Goal: Task Accomplishment & Management: Manage account settings

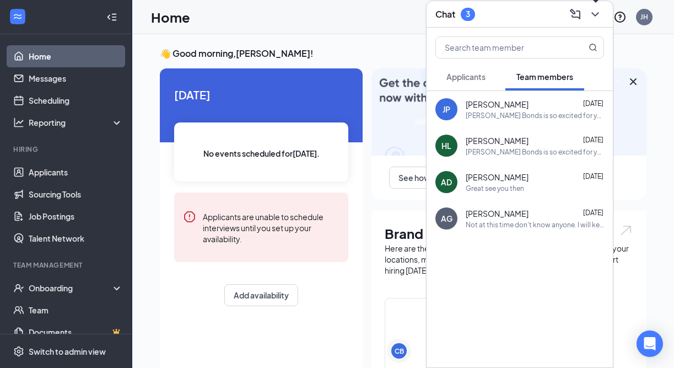
click at [592, 10] on icon "ChevronDown" at bounding box center [595, 14] width 13 height 13
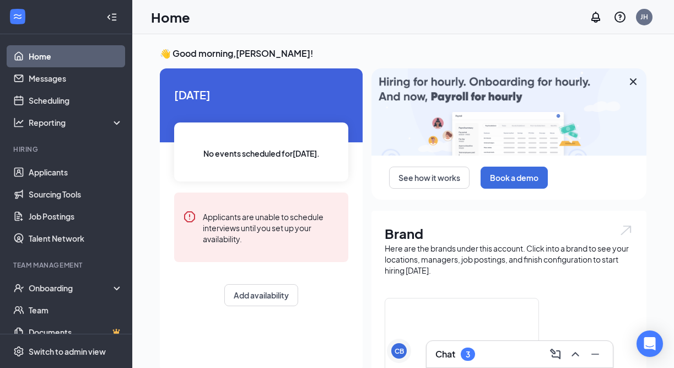
click at [447, 348] on h3 "Chat" at bounding box center [445, 354] width 20 height 12
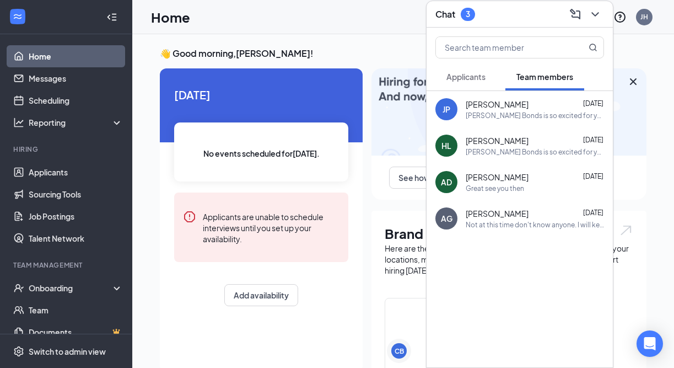
click at [461, 80] on span "Applicants" at bounding box center [465, 77] width 39 height 10
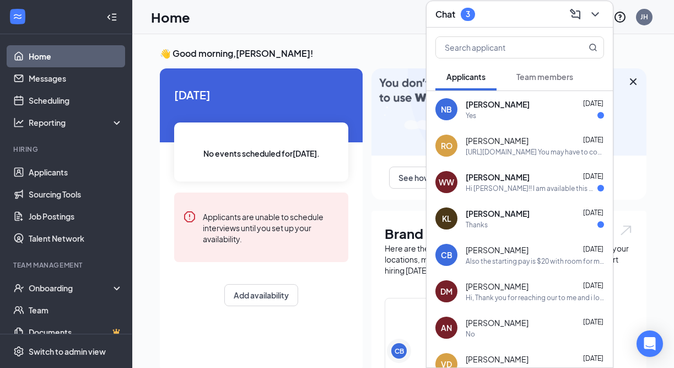
click at [490, 115] on div "Yes" at bounding box center [535, 115] width 138 height 9
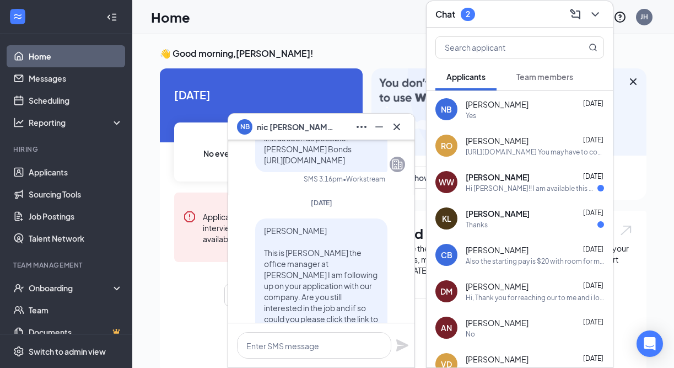
scroll to position [-109, 0]
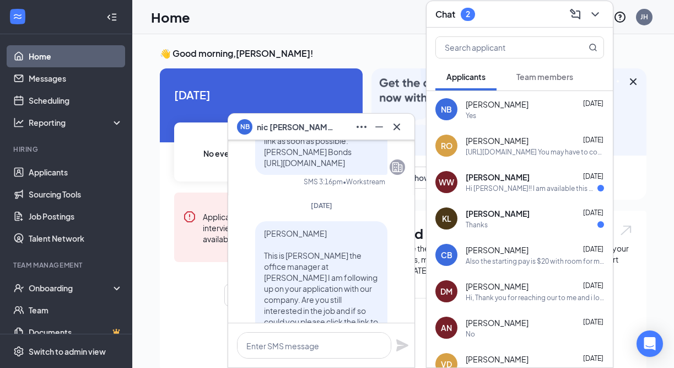
click at [465, 182] on div "WW [PERSON_NAME] [DATE] Hi [PERSON_NAME]!! I am available this week. What time …" at bounding box center [520, 182] width 186 height 36
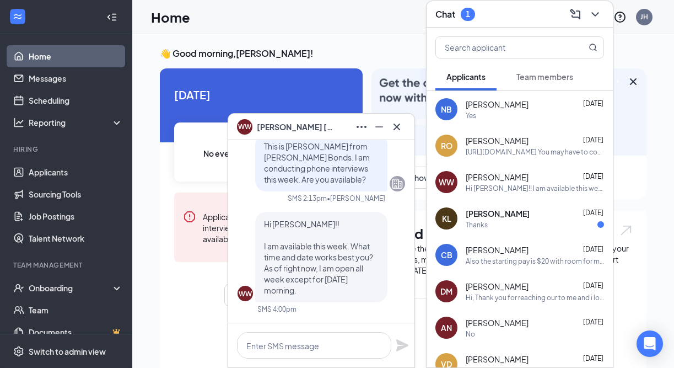
click at [478, 215] on span "[PERSON_NAME]" at bounding box center [498, 213] width 64 height 11
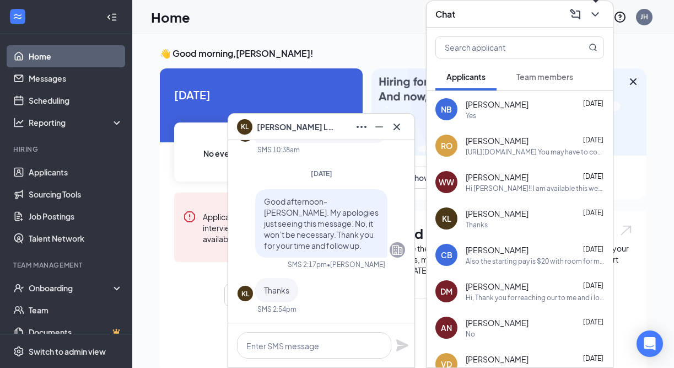
click at [594, 10] on icon "ChevronDown" at bounding box center [595, 14] width 13 height 13
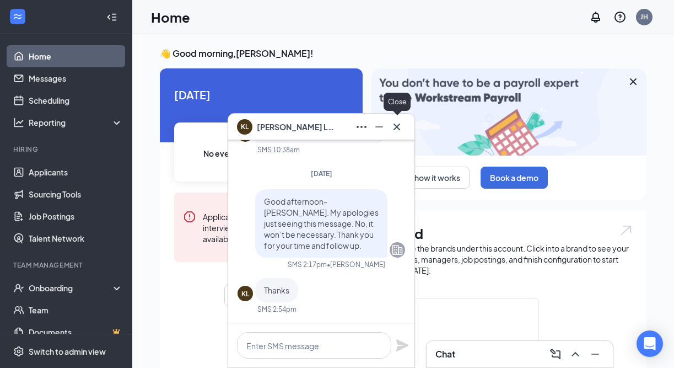
click at [397, 125] on icon "Cross" at bounding box center [396, 126] width 13 height 13
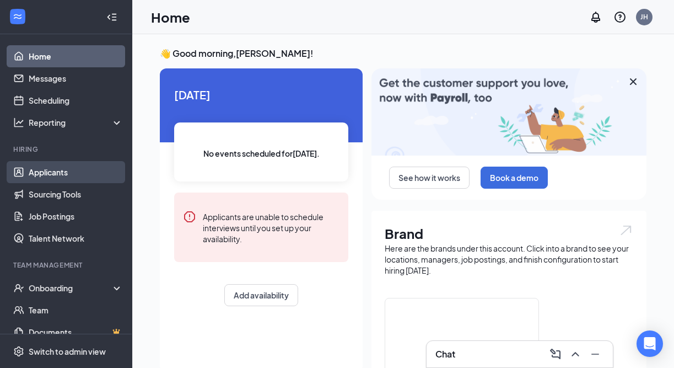
click at [66, 174] on link "Applicants" at bounding box center [76, 172] width 94 height 22
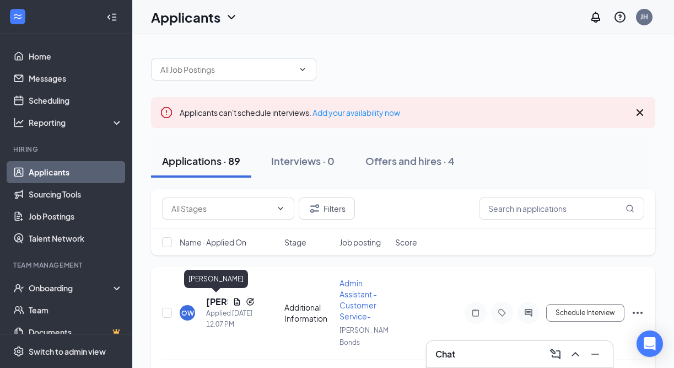
click at [209, 299] on h5 "[PERSON_NAME]" at bounding box center [217, 301] width 22 height 12
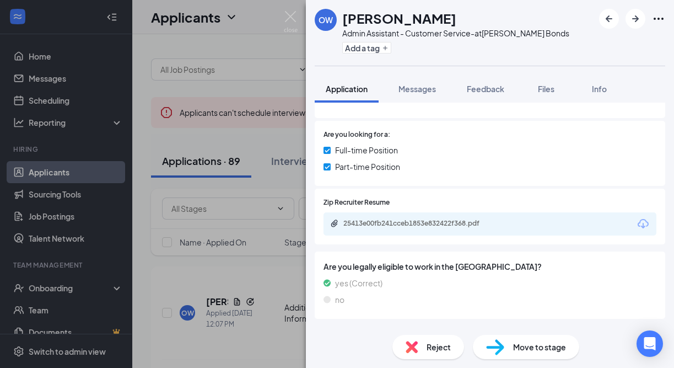
scroll to position [261, 0]
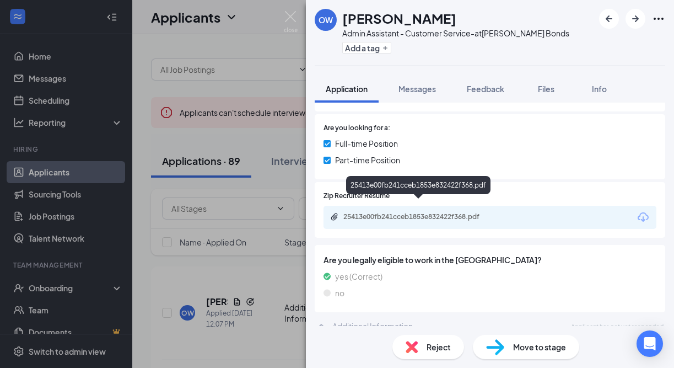
click at [391, 212] on div "25413e00fb241cceb1853e832422f368.pdf" at bounding box center [420, 216] width 154 height 9
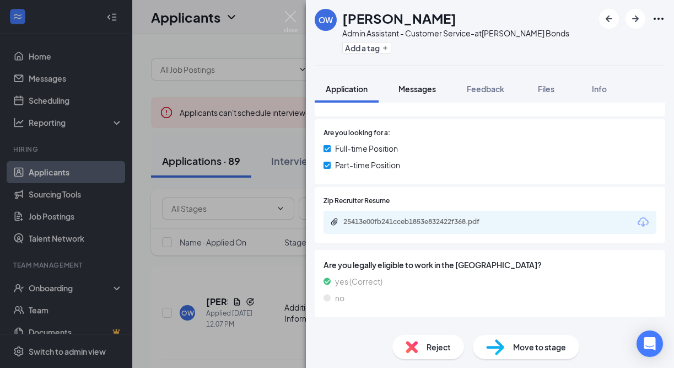
click at [425, 95] on button "Messages" at bounding box center [417, 89] width 60 height 28
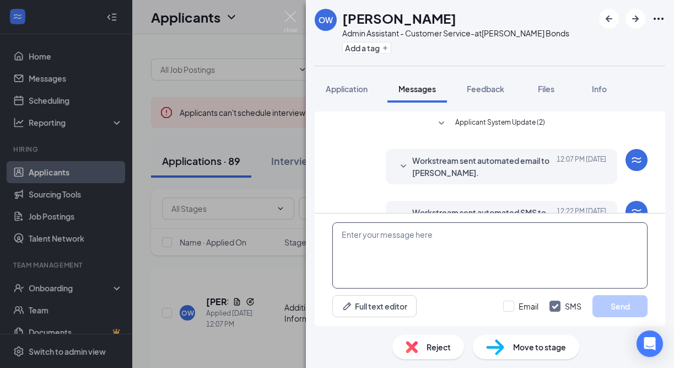
click at [412, 233] on textarea at bounding box center [489, 255] width 315 height 66
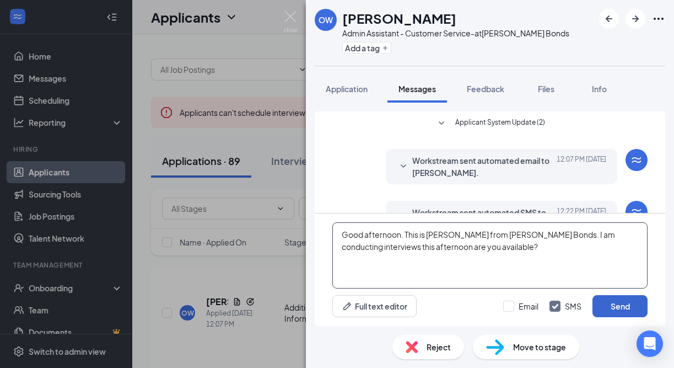
type textarea "Good afternoon. This is [PERSON_NAME] from [PERSON_NAME] Bonds. I am conducting…"
click at [633, 305] on button "Send" at bounding box center [619, 306] width 55 height 22
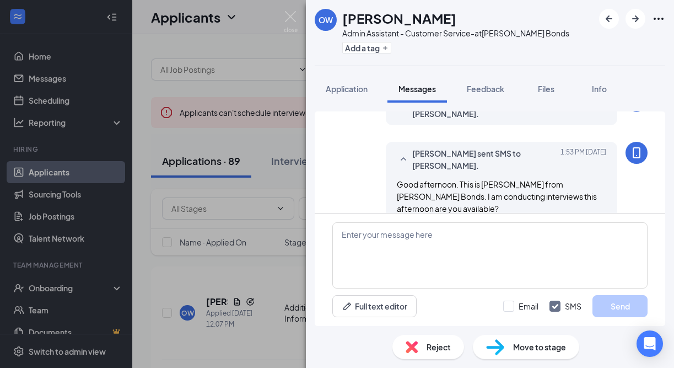
scroll to position [220, 0]
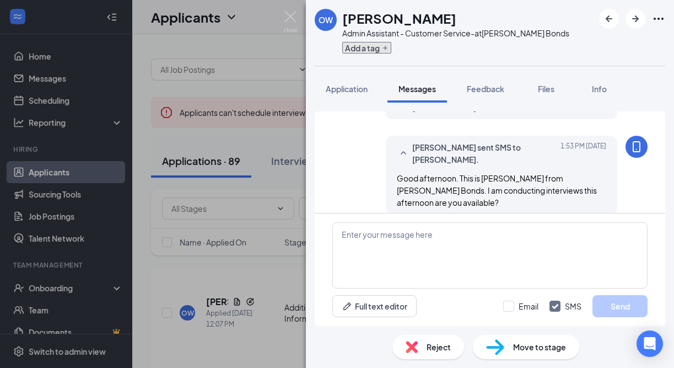
click at [361, 47] on button "Add a tag" at bounding box center [366, 48] width 49 height 12
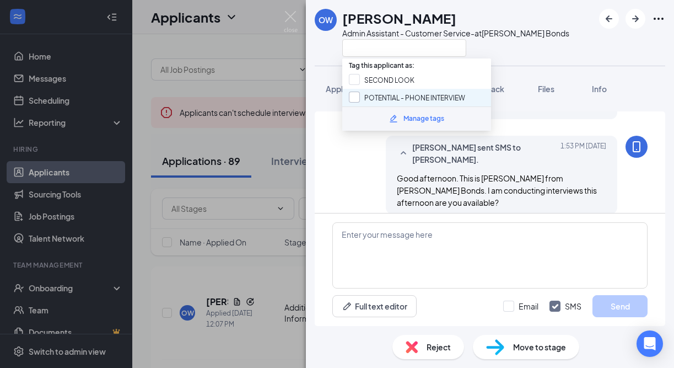
click at [380, 93] on input "POTENTIAL - PHONE INTERVIEW" at bounding box center [407, 97] width 116 height 12
checkbox input "true"
click at [550, 55] on div "OW [PERSON_NAME] Admin Assistant - Customer Service- at [PERSON_NAME] Bonds" at bounding box center [490, 33] width 368 height 66
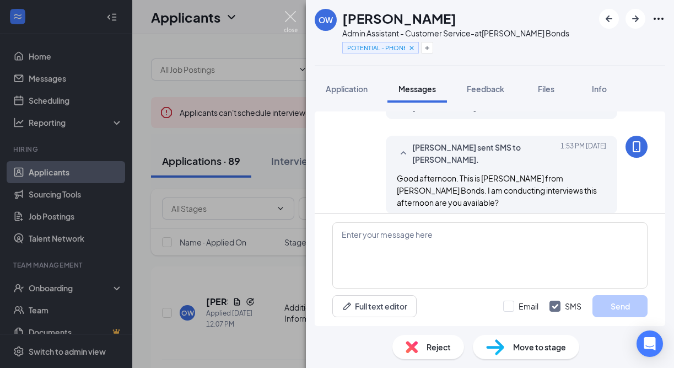
click at [291, 15] on img at bounding box center [291, 21] width 14 height 21
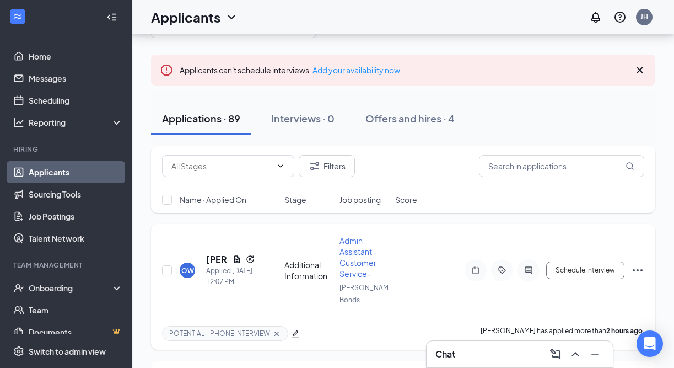
scroll to position [71, 0]
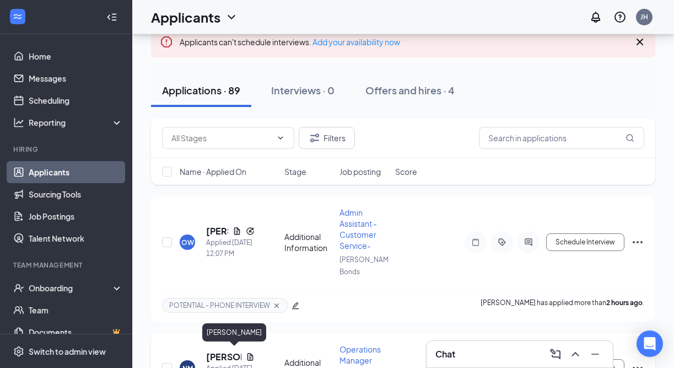
click at [229, 356] on h5 "[PERSON_NAME]" at bounding box center [223, 356] width 35 height 12
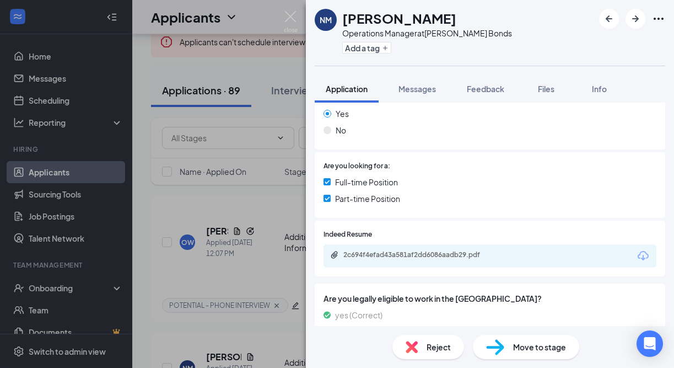
scroll to position [182, 0]
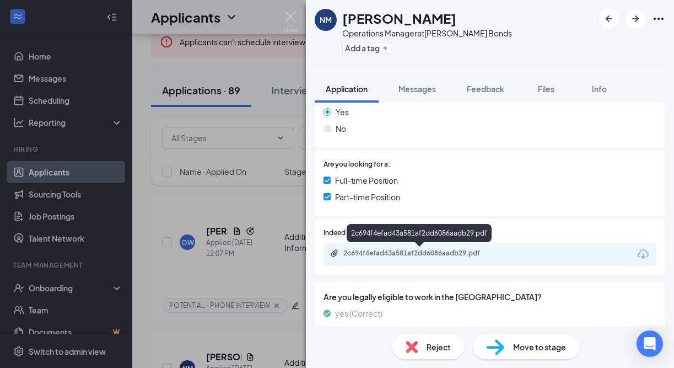
click at [408, 250] on div "2c694f4efad43a581af2dd6086aadb29.pdf" at bounding box center [420, 253] width 154 height 9
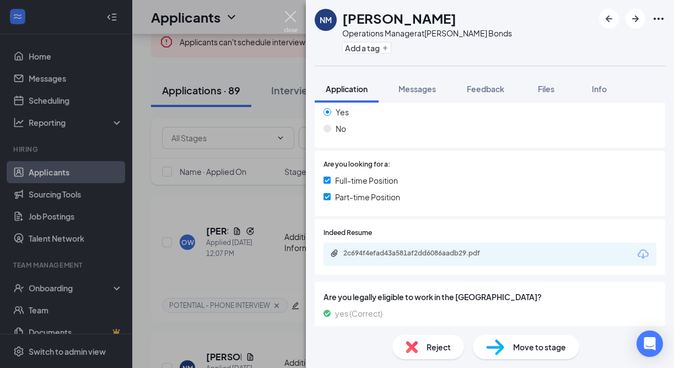
click at [289, 18] on img at bounding box center [291, 21] width 14 height 21
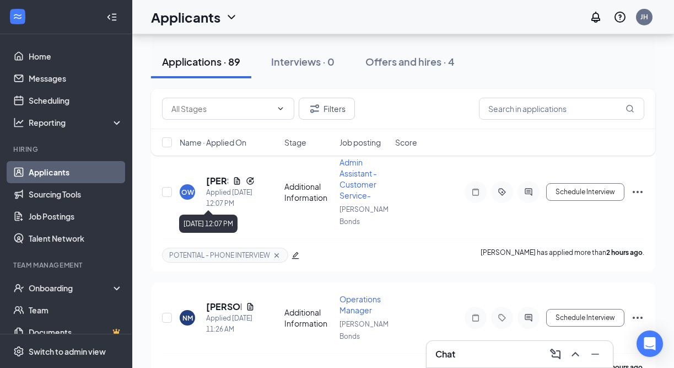
scroll to position [139, 0]
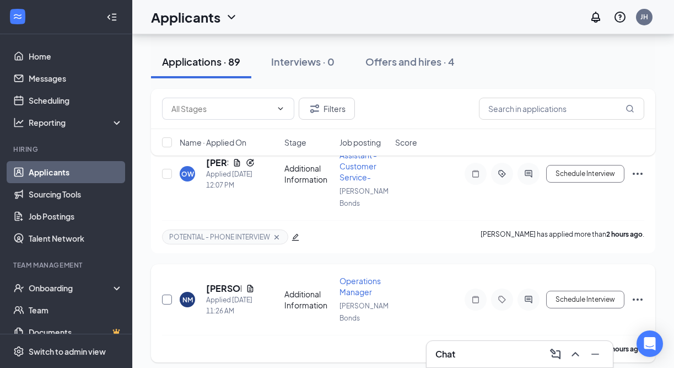
click at [168, 299] on input "checkbox" at bounding box center [167, 299] width 10 height 10
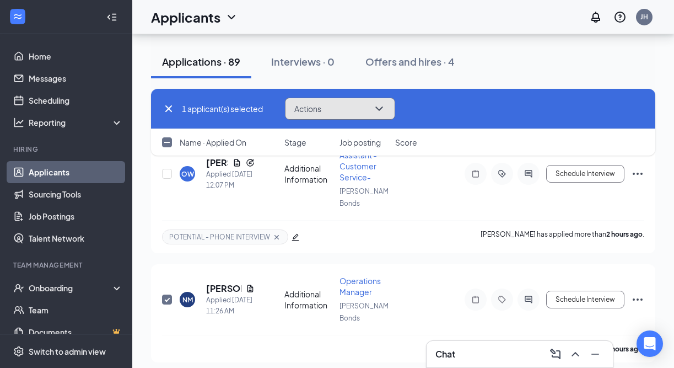
click at [349, 102] on button "Actions" at bounding box center [340, 109] width 110 height 22
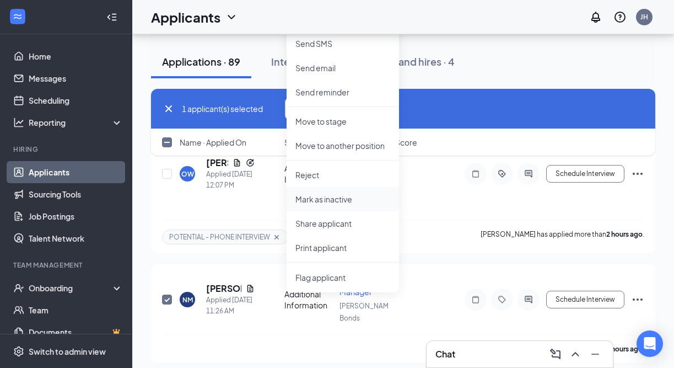
click at [353, 201] on p "Mark as inactive" at bounding box center [342, 198] width 95 height 11
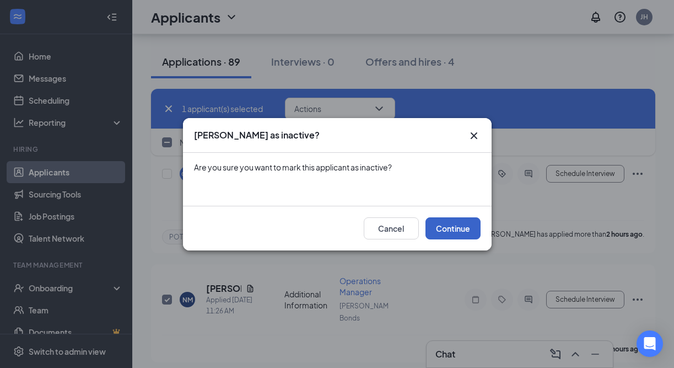
click at [454, 229] on button "Continue" at bounding box center [452, 228] width 55 height 22
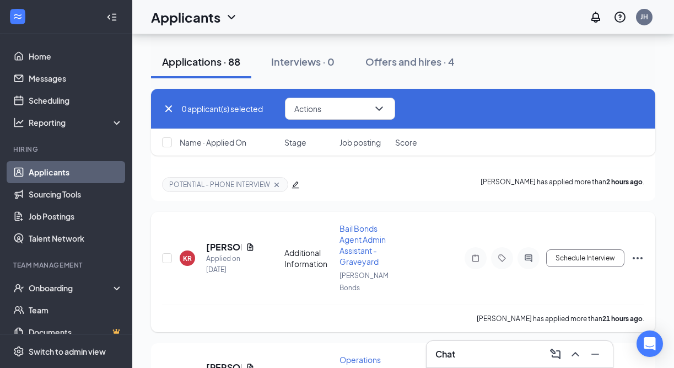
scroll to position [231, 0]
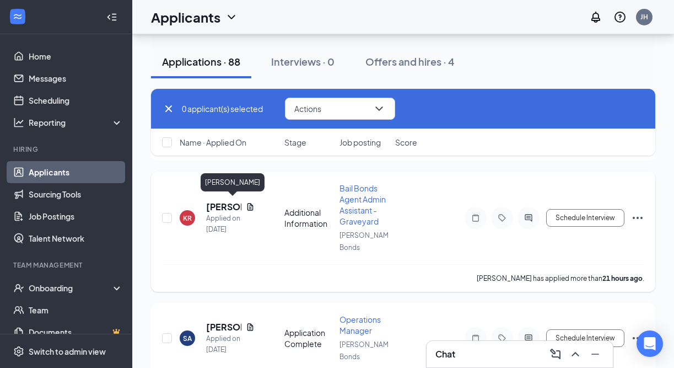
click at [225, 206] on h5 "[PERSON_NAME]" at bounding box center [223, 207] width 35 height 12
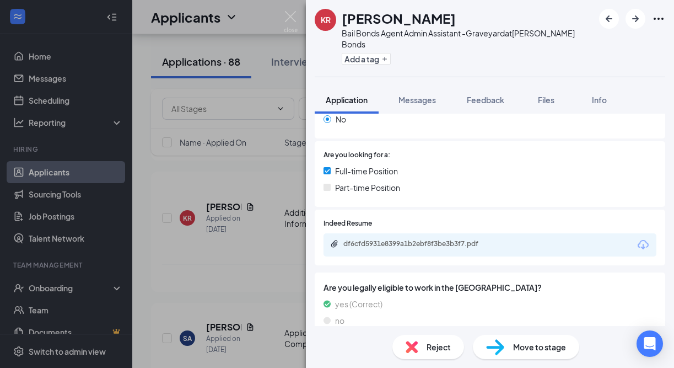
scroll to position [230, 0]
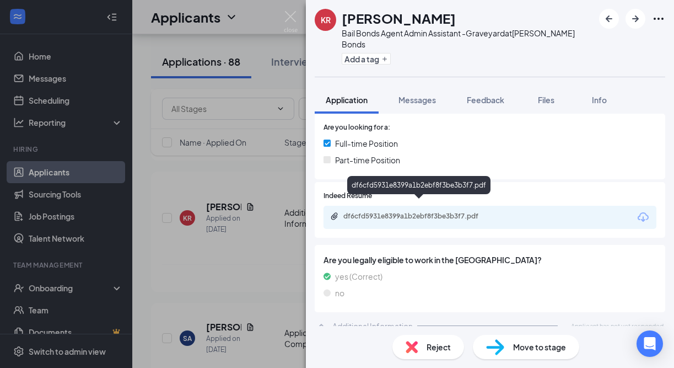
click at [419, 212] on div "df6cfd5931e8399a1b2ebf8f3be3b3f7.pdf" at bounding box center [420, 216] width 154 height 9
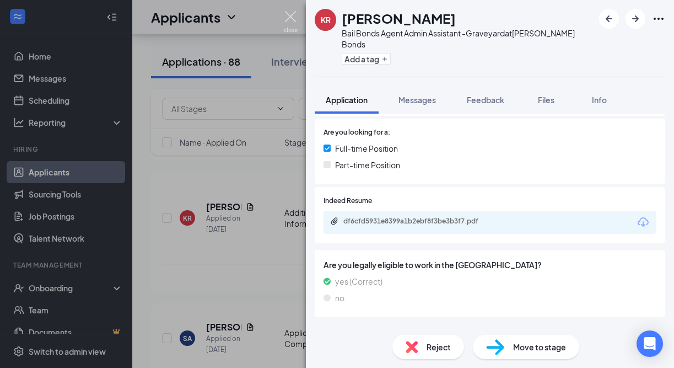
click at [297, 18] on img at bounding box center [291, 21] width 14 height 21
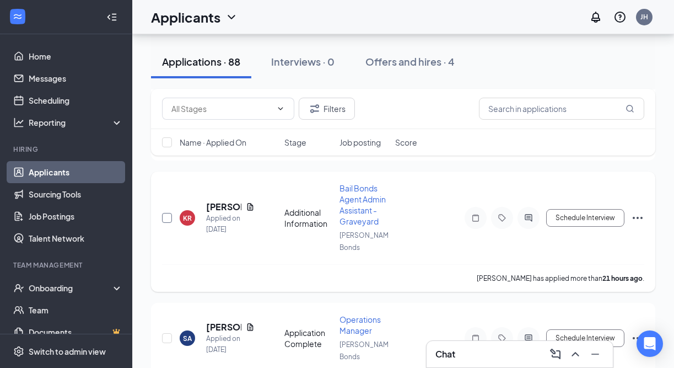
click at [169, 213] on input "checkbox" at bounding box center [167, 218] width 10 height 10
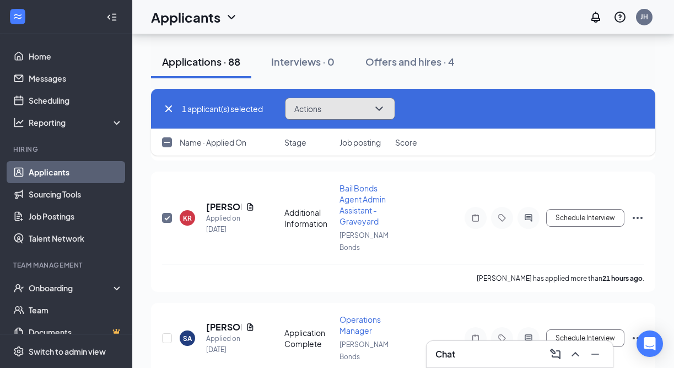
click at [380, 106] on icon "ChevronDown" at bounding box center [379, 108] width 13 height 13
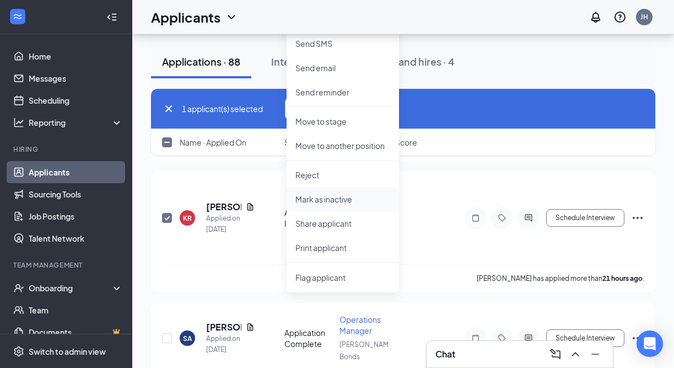
click at [365, 198] on p "Mark as inactive" at bounding box center [342, 198] width 95 height 11
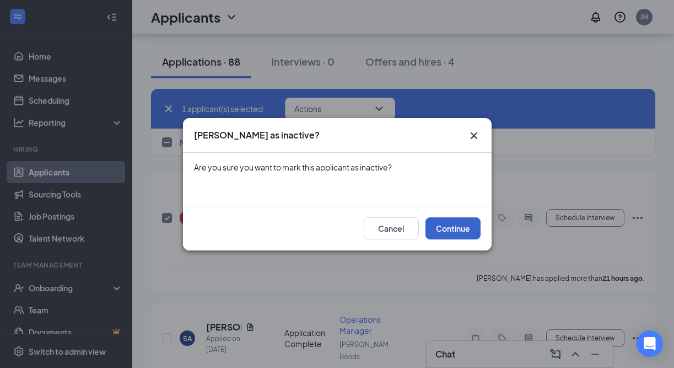
click at [443, 224] on button "Continue" at bounding box center [452, 228] width 55 height 22
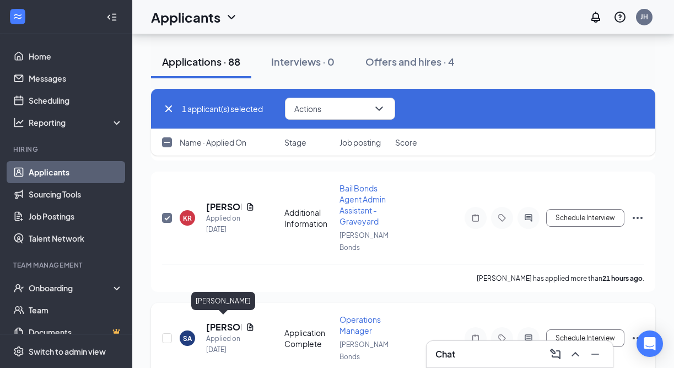
click at [221, 323] on h5 "[PERSON_NAME]" at bounding box center [223, 327] width 35 height 12
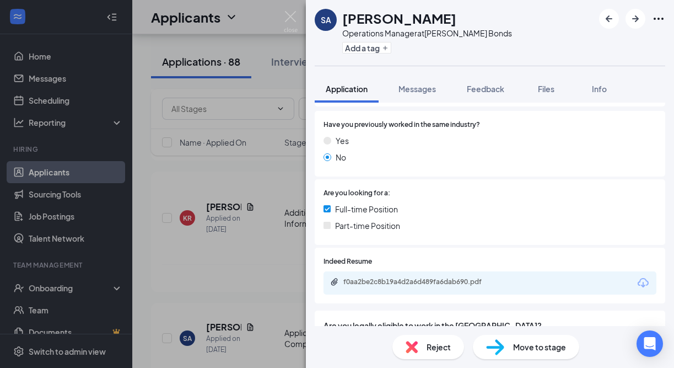
scroll to position [157, 0]
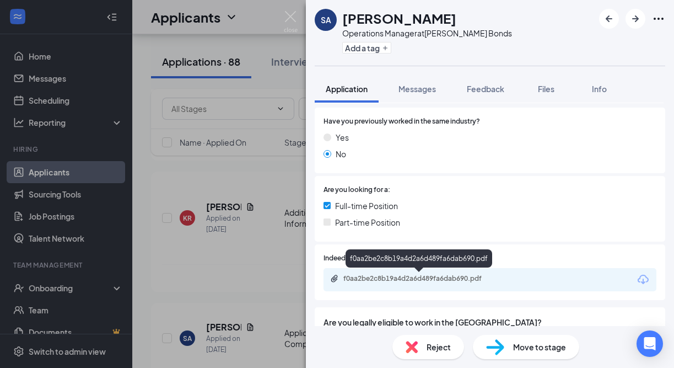
click at [438, 277] on div "f0aa2be2c8b19a4d2a6d489fa6dab690.pdf" at bounding box center [420, 278] width 154 height 9
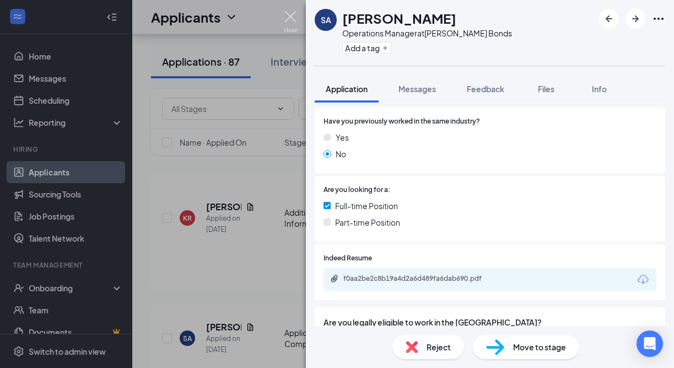
click at [295, 14] on img at bounding box center [291, 21] width 14 height 21
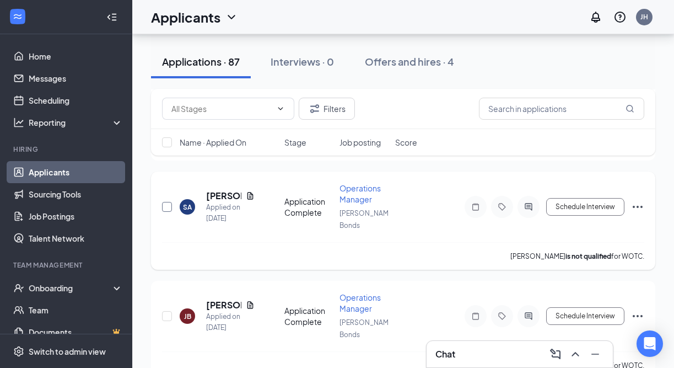
click at [165, 203] on input "checkbox" at bounding box center [167, 207] width 10 height 10
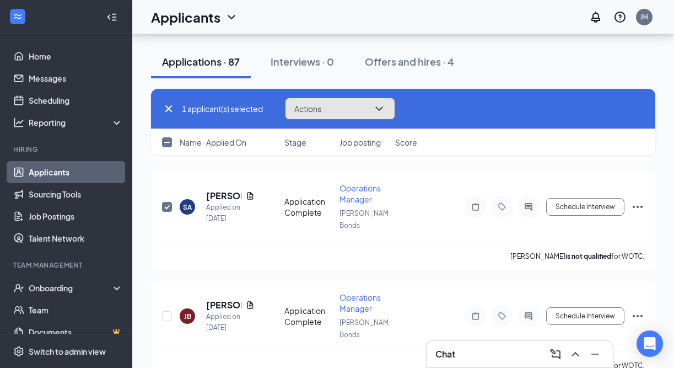
click at [344, 111] on button "Actions" at bounding box center [340, 109] width 110 height 22
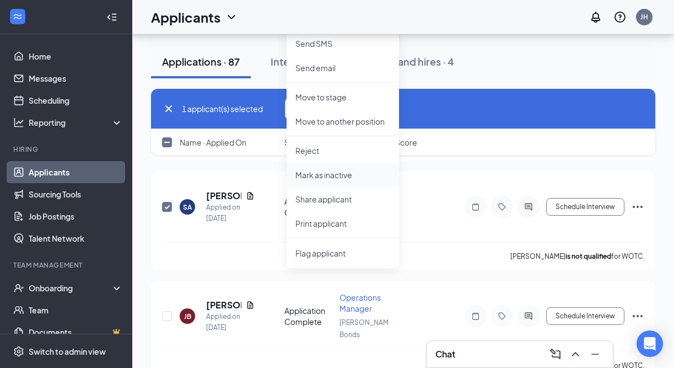
click at [349, 181] on li "Mark as inactive" at bounding box center [343, 175] width 112 height 24
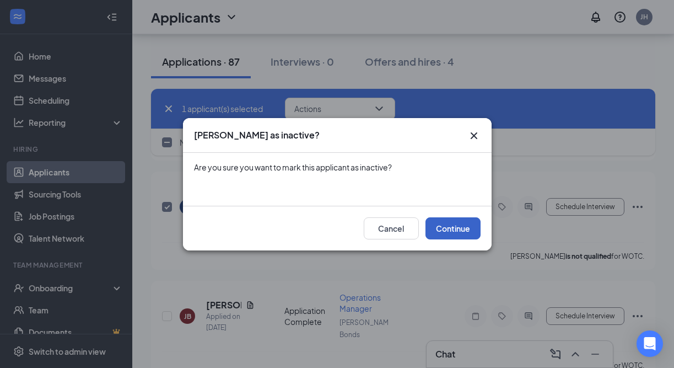
click at [462, 223] on button "Continue" at bounding box center [452, 228] width 55 height 22
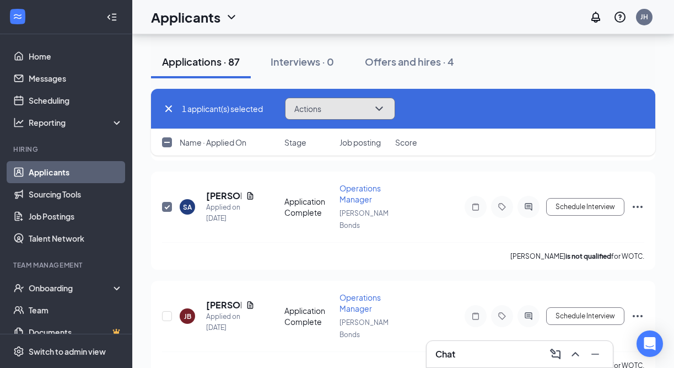
click at [383, 105] on icon "ChevronDown" at bounding box center [379, 108] width 13 height 13
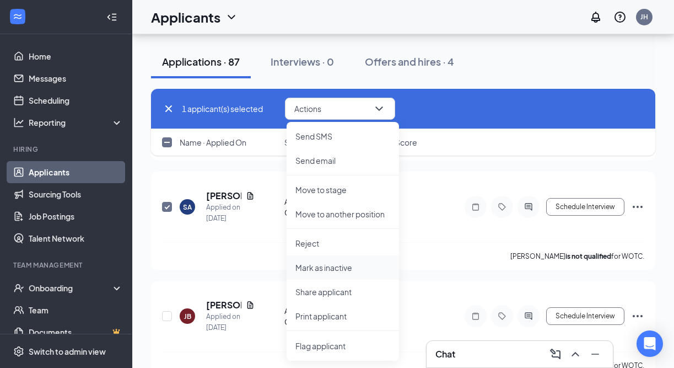
click at [368, 260] on li "Mark as inactive" at bounding box center [343, 267] width 112 height 24
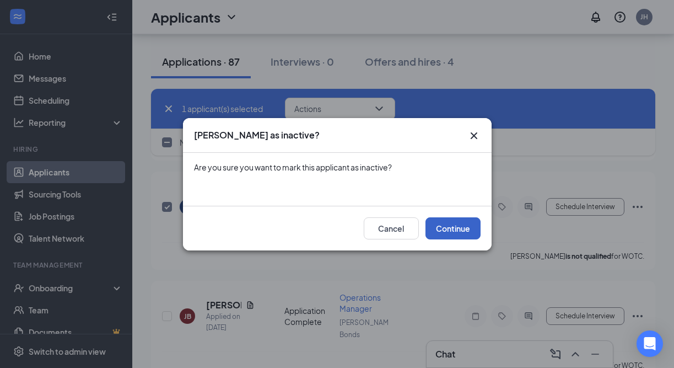
click at [434, 228] on button "Continue" at bounding box center [452, 228] width 55 height 22
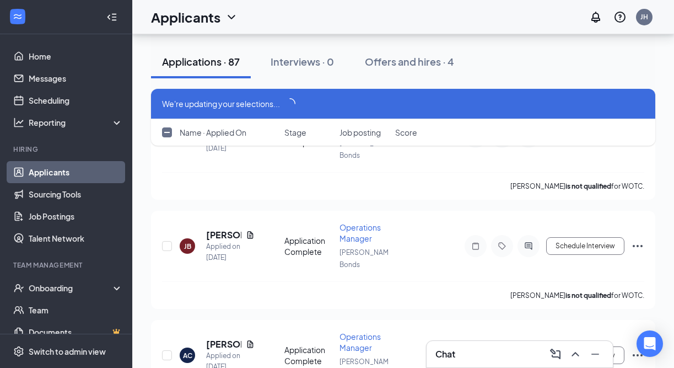
scroll to position [292, 0]
click at [228, 232] on h5 "[PERSON_NAME]" at bounding box center [223, 234] width 35 height 12
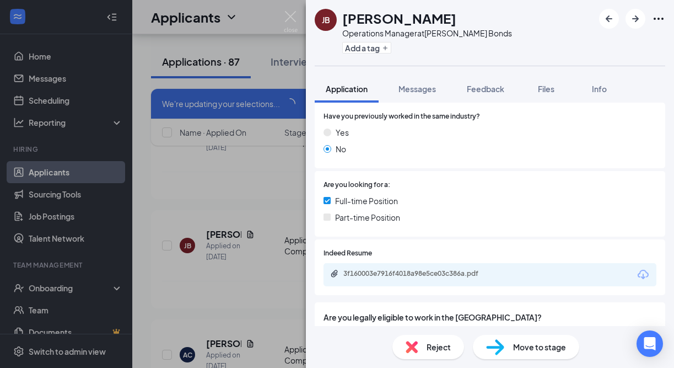
scroll to position [193, 0]
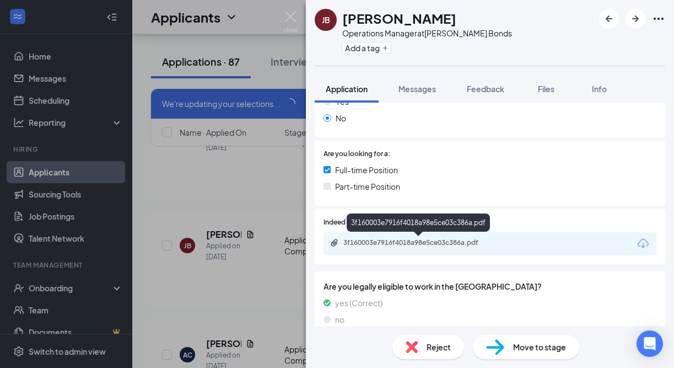
click at [440, 246] on div "3f160003e7916f4018a98e5ce03c386a.pdf" at bounding box center [420, 242] width 154 height 9
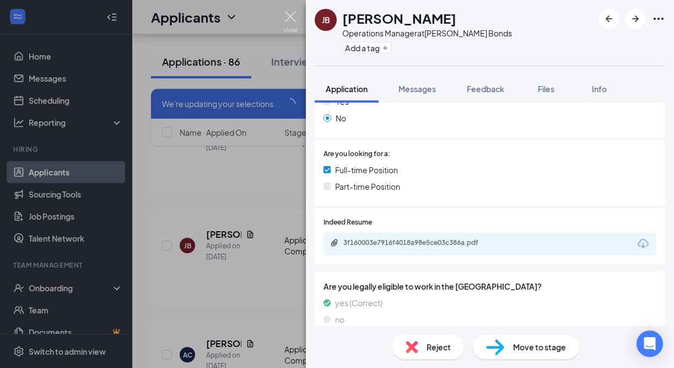
click at [296, 23] on img at bounding box center [291, 21] width 14 height 21
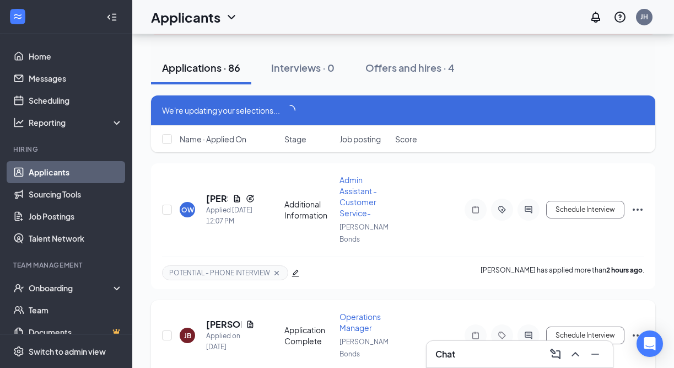
scroll to position [94, 0]
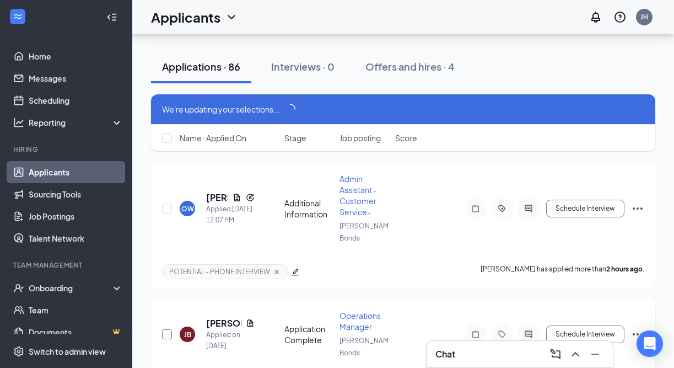
click at [169, 333] on input "checkbox" at bounding box center [167, 334] width 10 height 10
checkbox input "true"
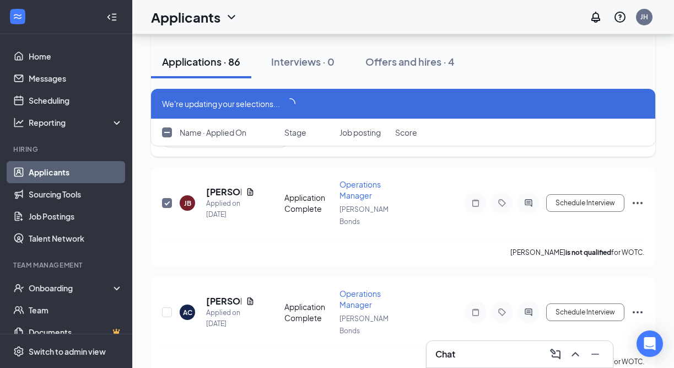
scroll to position [228, 0]
